Goal: Task Accomplishment & Management: Complete application form

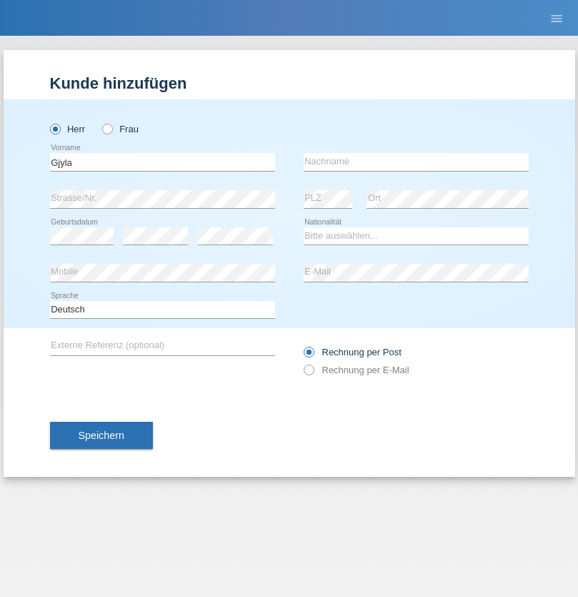
type input "Gjyla"
click at [416, 162] on input "text" at bounding box center [416, 162] width 225 height 18
type input "Zidi"
select select "CH"
radio input "true"
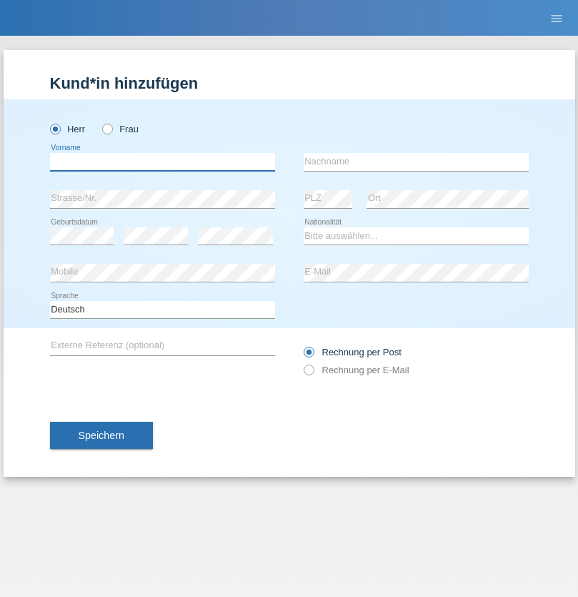
click at [162, 162] on input "text" at bounding box center [162, 162] width 225 height 18
type input "Kevin"
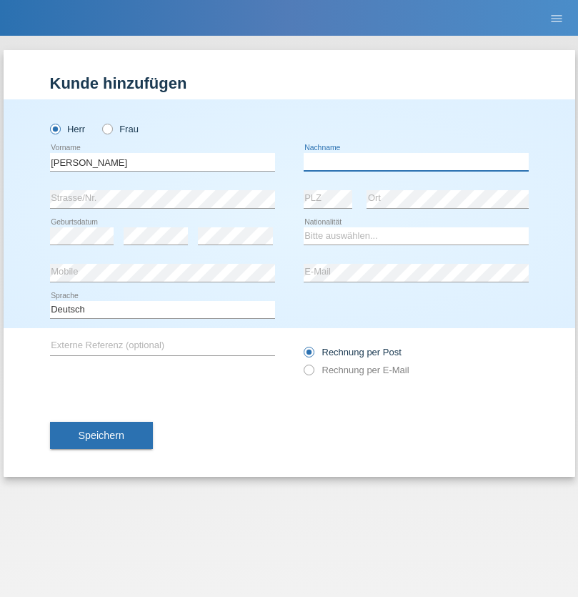
click at [416, 162] on input "text" at bounding box center [416, 162] width 225 height 18
type input "Ferhati"
select select "DE"
select select "C"
select select "14"
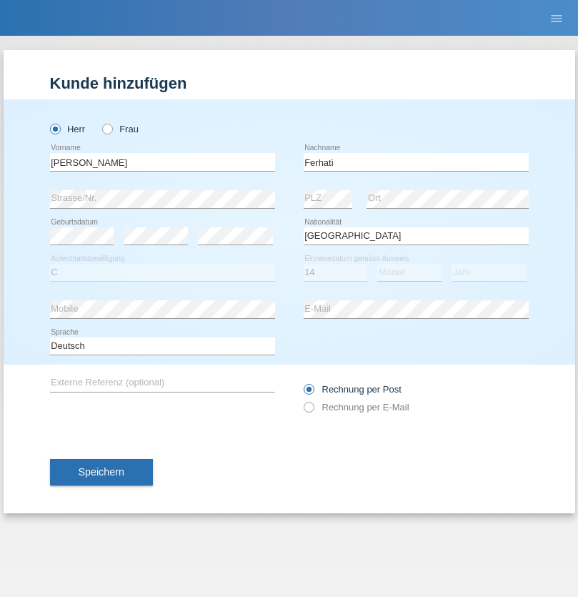
select select "02"
select select "2021"
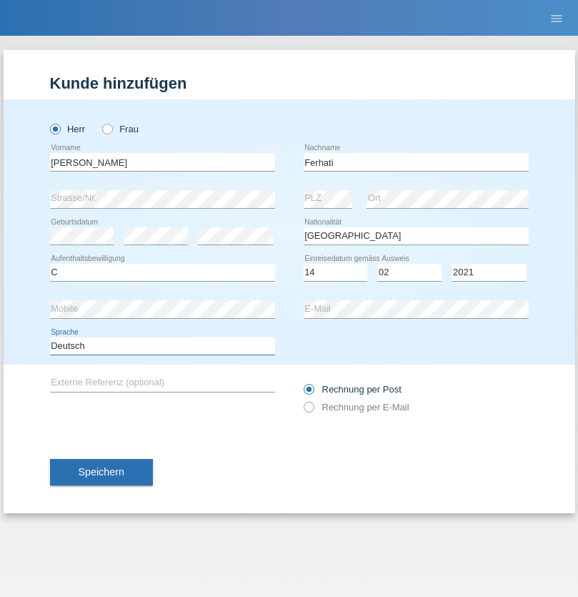
select select "en"
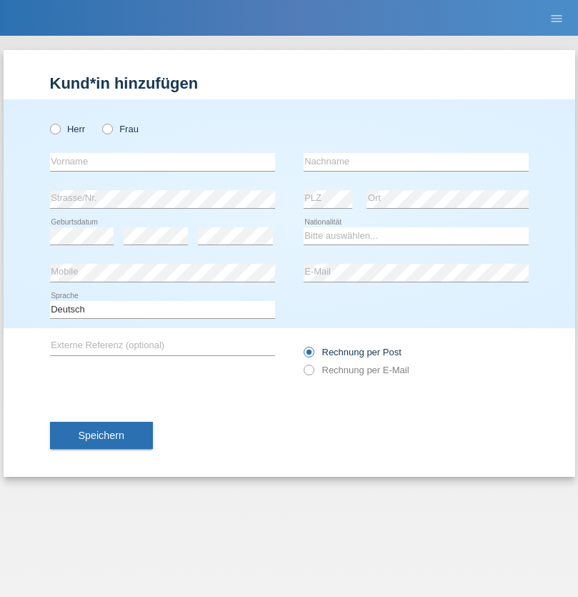
radio input "true"
click at [162, 162] on input "text" at bounding box center [162, 162] width 225 height 18
type input "firat"
click at [416, 162] on input "text" at bounding box center [416, 162] width 225 height 18
type input "kara"
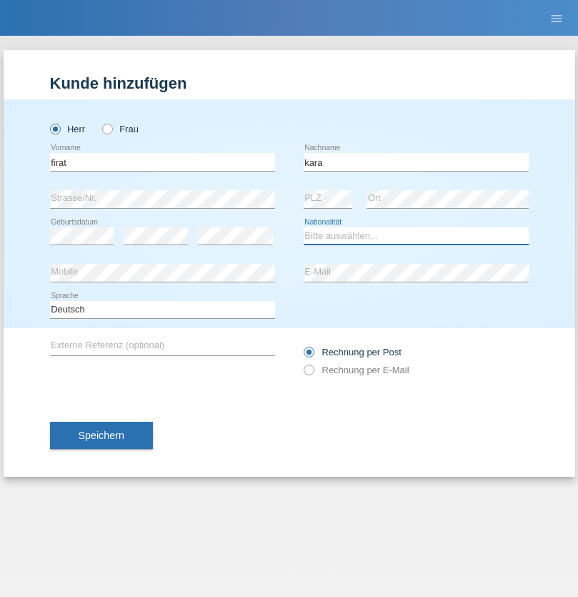
select select "CH"
radio input "true"
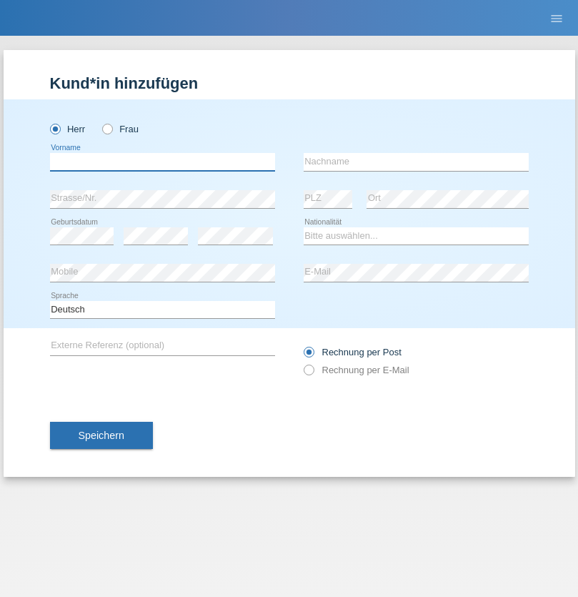
click at [162, 162] on input "text" at bounding box center [162, 162] width 225 height 18
type input "Bogdan"
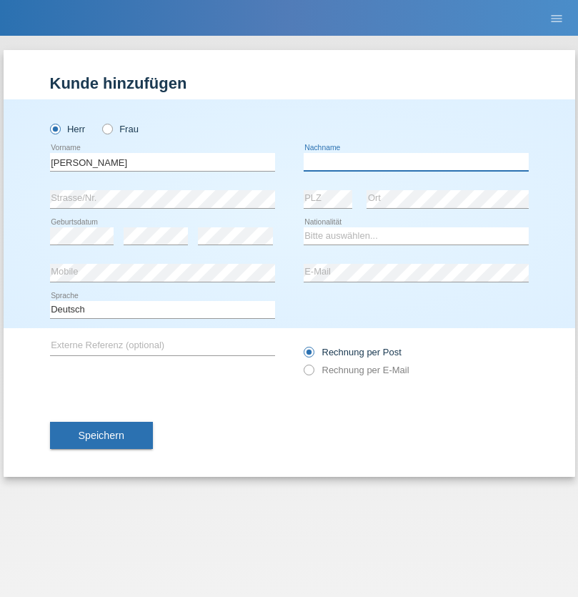
click at [416, 162] on input "text" at bounding box center [416, 162] width 225 height 18
type input "Cristian"
select select "RO"
select select "C"
select select "11"
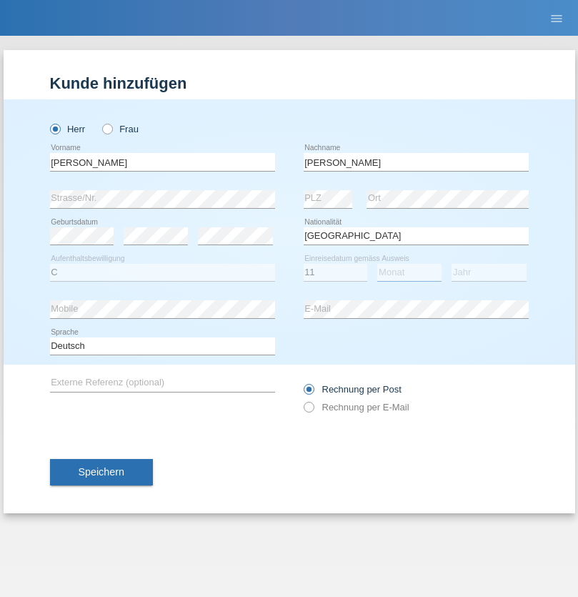
select select "02"
select select "2011"
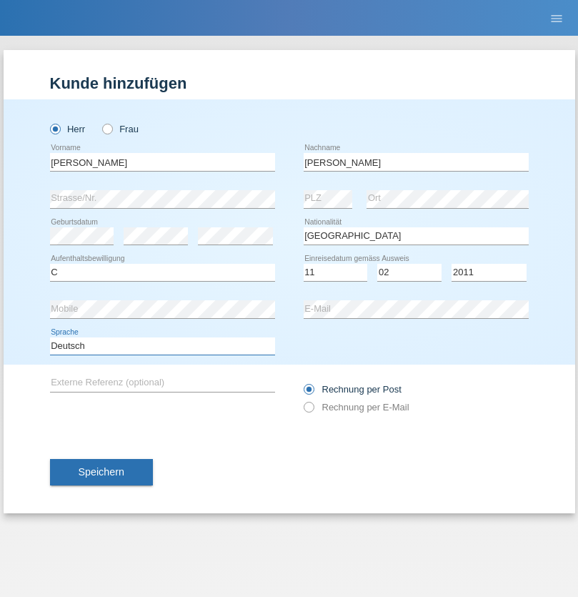
select select "en"
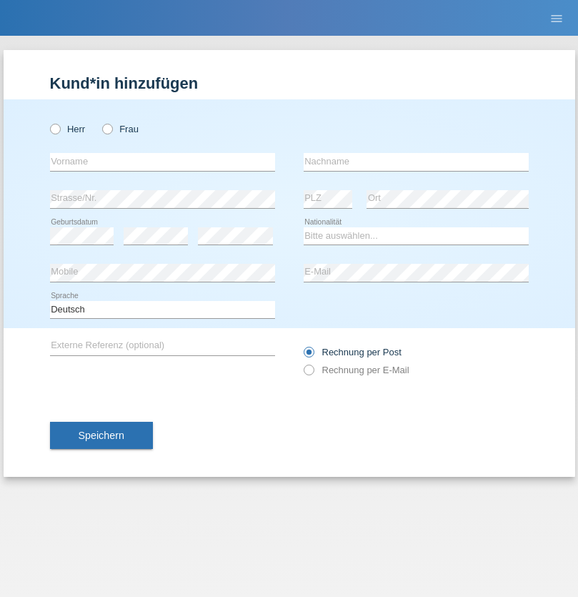
radio input "true"
click at [162, 162] on input "text" at bounding box center [162, 162] width 225 height 18
type input "[PERSON_NAME]"
click at [416, 162] on input "text" at bounding box center [416, 162] width 225 height 18
type input "Ymeri"
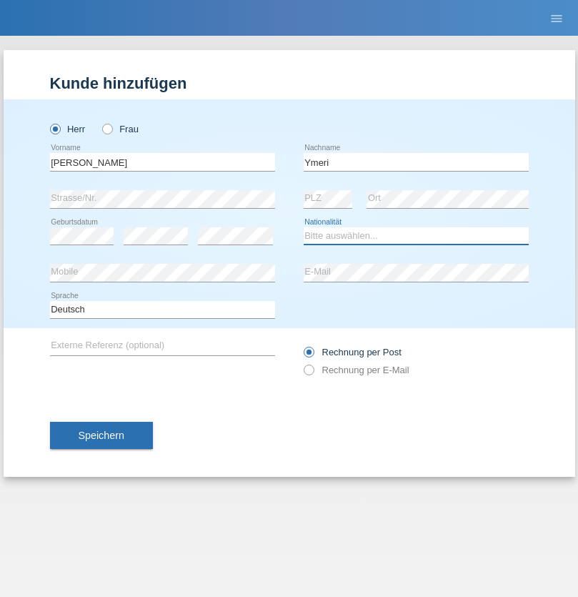
select select "XK"
select select "C"
select select "21"
select select "03"
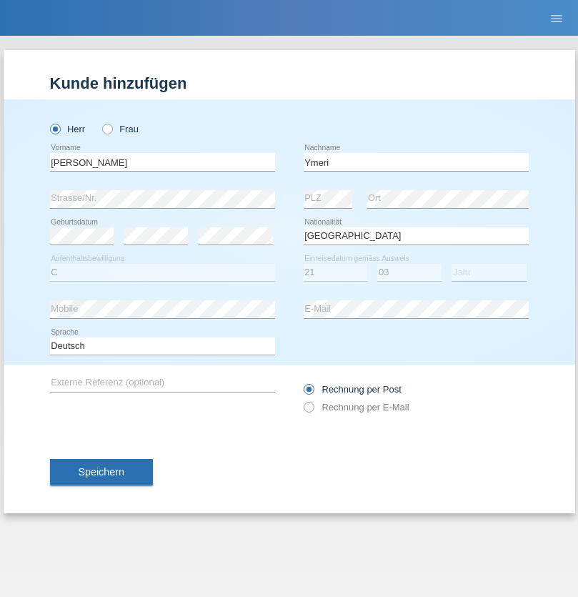
select select "1991"
